Goal: Information Seeking & Learning: Check status

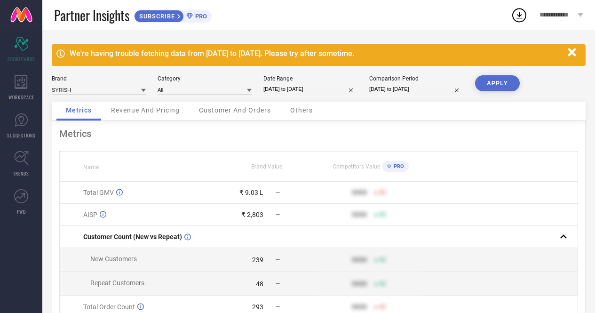
select select "7"
select select "2025"
select select "8"
select select "2025"
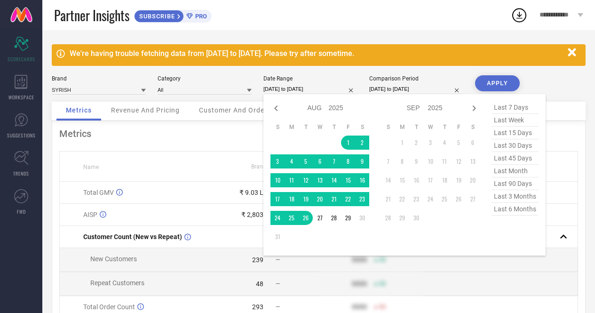
click at [293, 84] on input "[DATE] to [DATE]" at bounding box center [311, 89] width 94 height 10
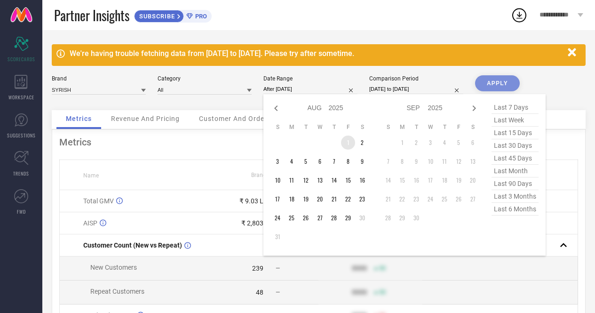
click at [346, 141] on td "1" at bounding box center [348, 143] width 14 height 14
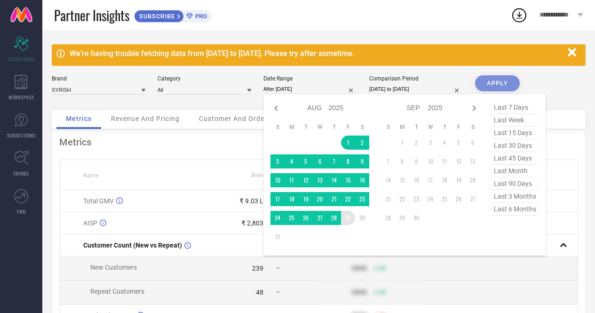
type input "[DATE] to [DATE]"
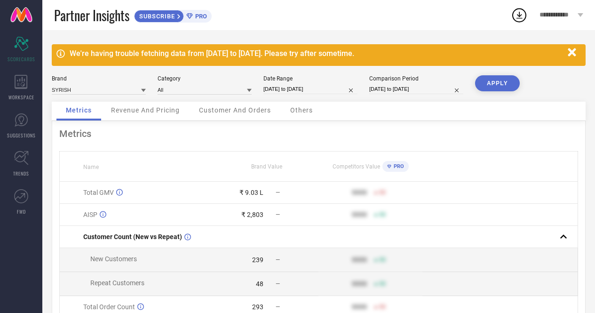
click at [486, 83] on button "APPLY" at bounding box center [497, 83] width 45 height 16
click at [252, 196] on div "₹ 10.16 L" at bounding box center [250, 193] width 28 height 8
select select "6"
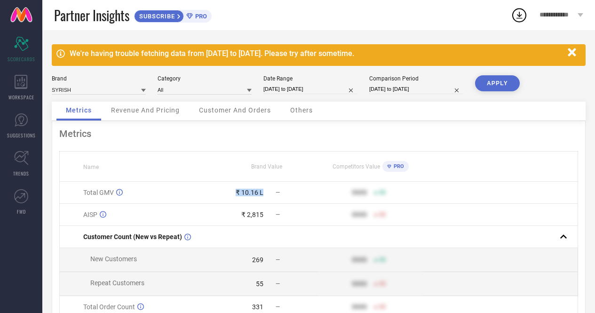
select select "2025"
select select "7"
select select "2025"
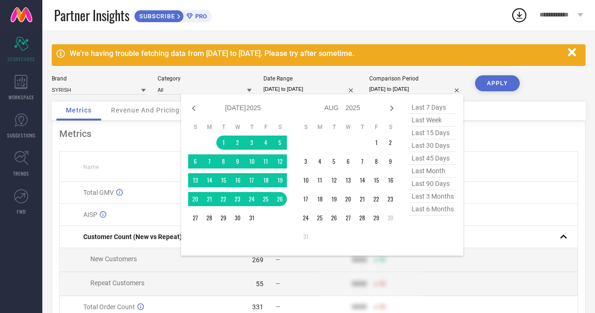
click at [393, 88] on input "[DATE] to [DATE]" at bounding box center [416, 89] width 94 height 10
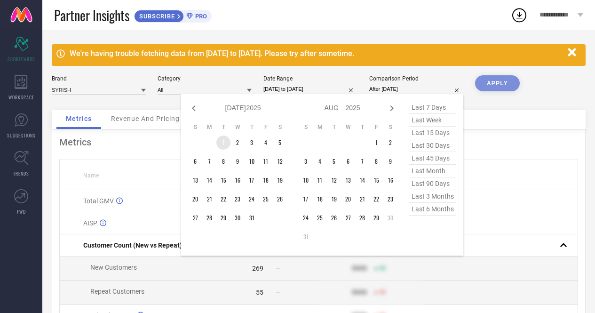
click at [225, 139] on td "1" at bounding box center [223, 143] width 14 height 14
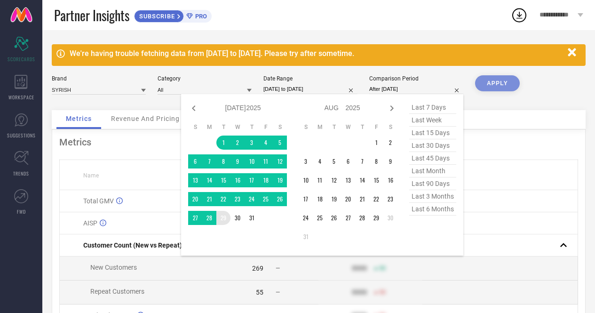
type input "[DATE] to [DATE]"
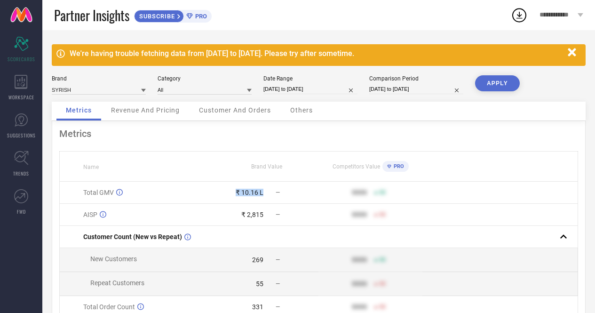
click at [500, 83] on button "APPLY" at bounding box center [497, 83] width 45 height 16
click at [495, 82] on button "APPLY" at bounding box center [497, 83] width 45 height 16
select select "6"
select select "2025"
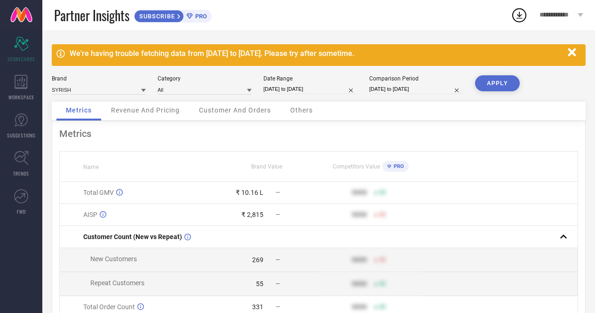
select select "7"
select select "2025"
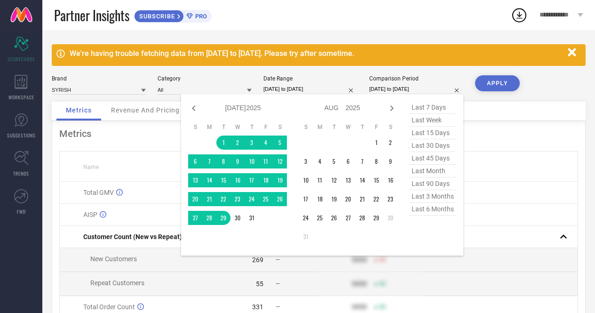
click at [403, 92] on input "[DATE] to [DATE]" at bounding box center [416, 89] width 94 height 10
click at [194, 107] on icon at bounding box center [193, 108] width 3 height 6
select select "5"
select select "2025"
select select "6"
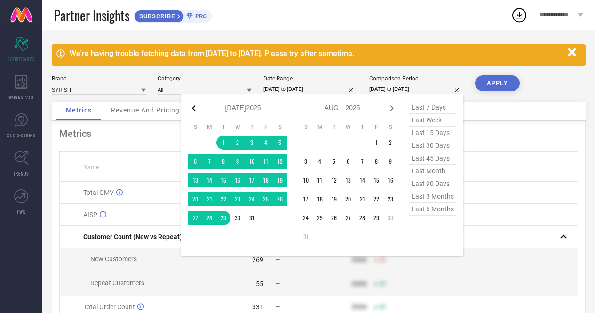
select select "2025"
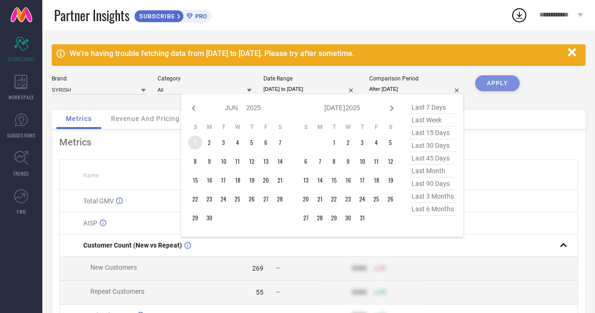
click at [194, 145] on td "1" at bounding box center [195, 143] width 14 height 14
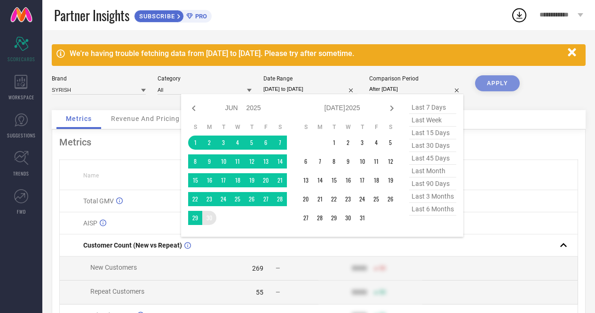
type input "[DATE] to [DATE]"
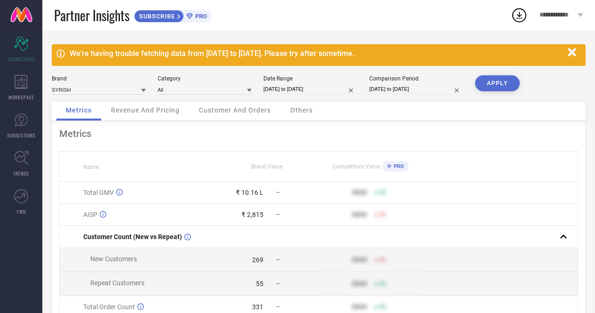
click at [493, 87] on button "APPLY" at bounding box center [497, 83] width 45 height 16
select select "5"
select select "2025"
select select "6"
select select "2025"
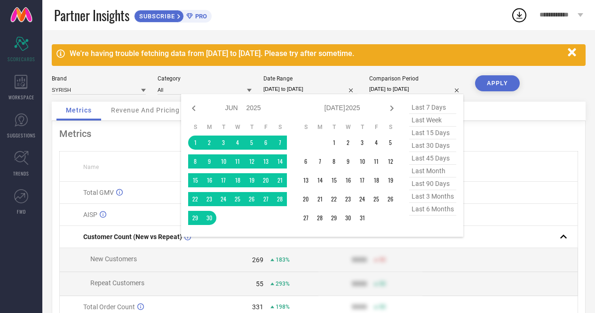
click at [392, 88] on input "[DATE] to [DATE]" at bounding box center [416, 89] width 94 height 10
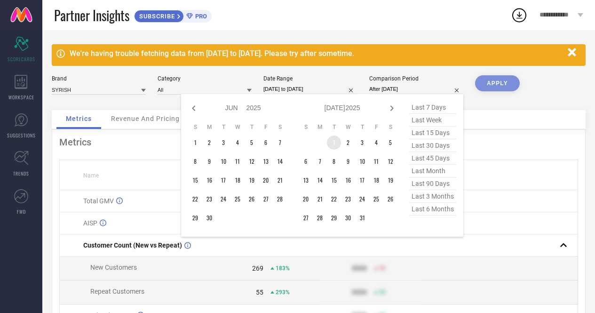
click at [334, 142] on td "1" at bounding box center [334, 143] width 14 height 14
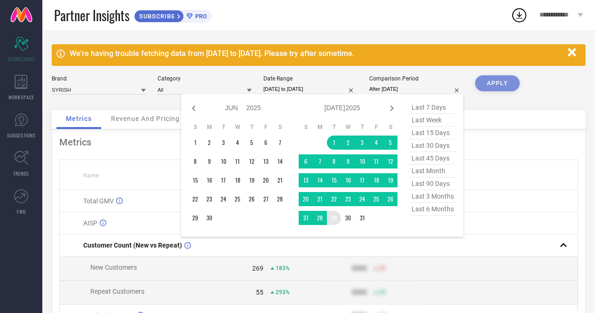
type input "[DATE] to [DATE]"
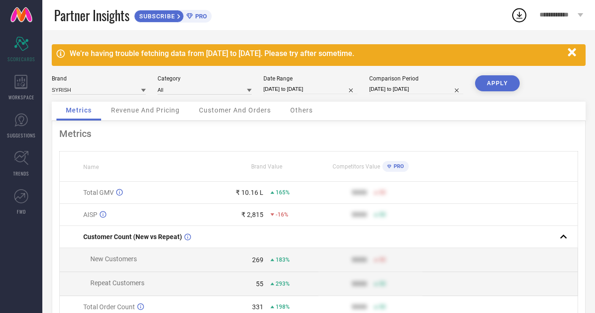
click at [497, 84] on button "APPLY" at bounding box center [497, 83] width 45 height 16
click at [514, 81] on button "APPLY" at bounding box center [497, 83] width 45 height 16
select select "7"
select select "2025"
select select "8"
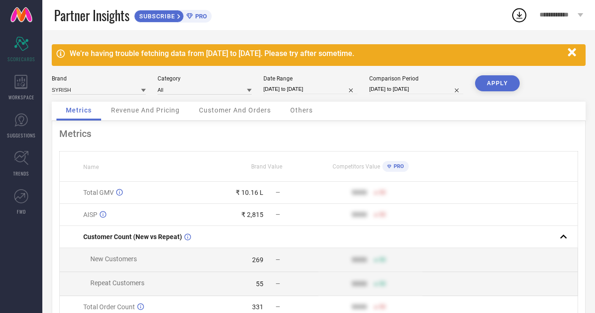
select select "2025"
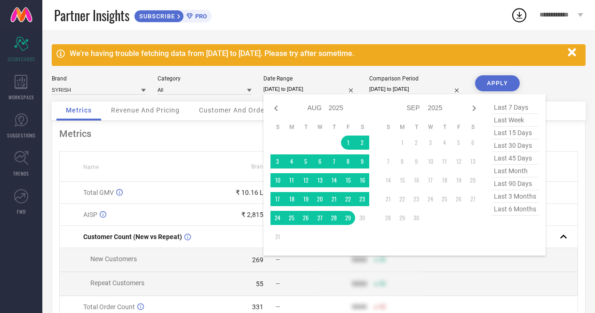
click at [320, 88] on input "[DATE] to [DATE]" at bounding box center [311, 89] width 94 height 10
click at [275, 108] on icon at bounding box center [275, 108] width 3 height 6
select select "6"
select select "2025"
select select "7"
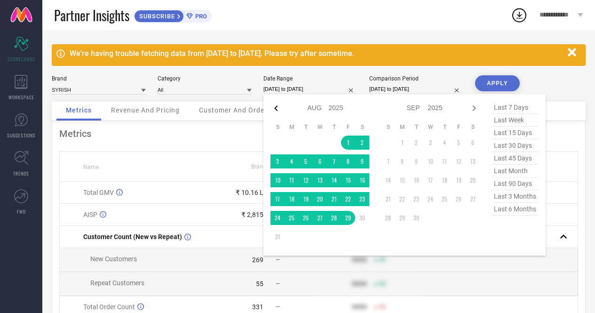
select select "2025"
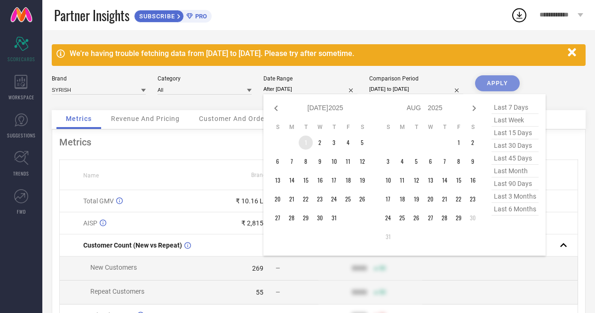
click at [303, 144] on td "1" at bounding box center [306, 143] width 14 height 14
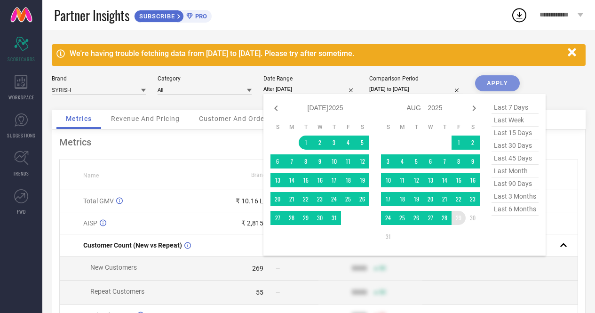
type input "[DATE] to [DATE]"
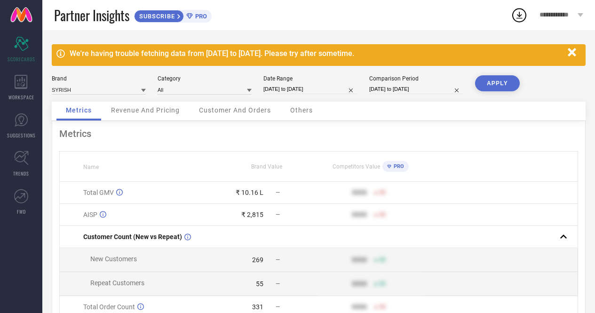
click at [487, 82] on button "APPLY" at bounding box center [497, 83] width 45 height 16
click at [259, 192] on div "₹ 10.16 L" at bounding box center [250, 193] width 28 height 8
click at [575, 49] on icon "button" at bounding box center [572, 52] width 8 height 8
